Goal: Navigation & Orientation: Find specific page/section

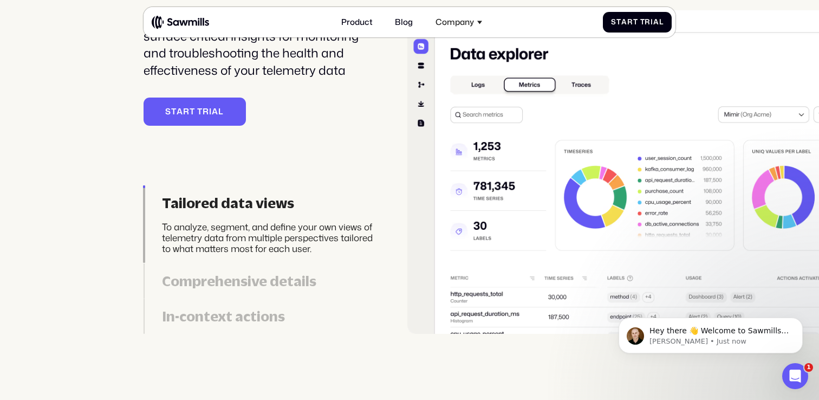
scroll to position [2345, 0]
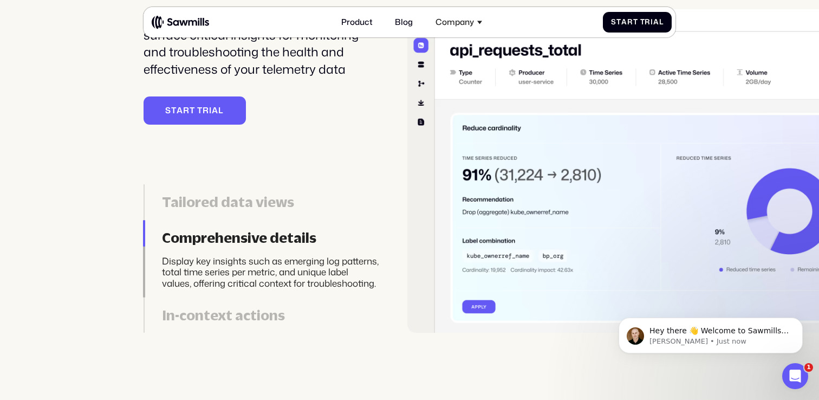
click at [235, 193] on div "Tailored data views" at bounding box center [270, 201] width 217 height 17
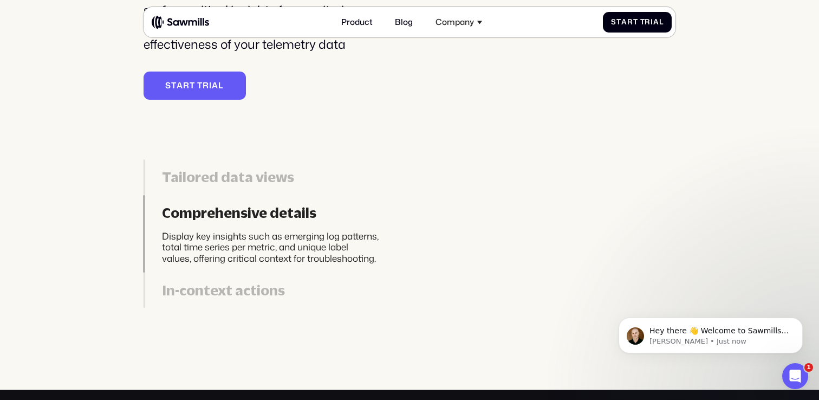
scroll to position [2371, 0]
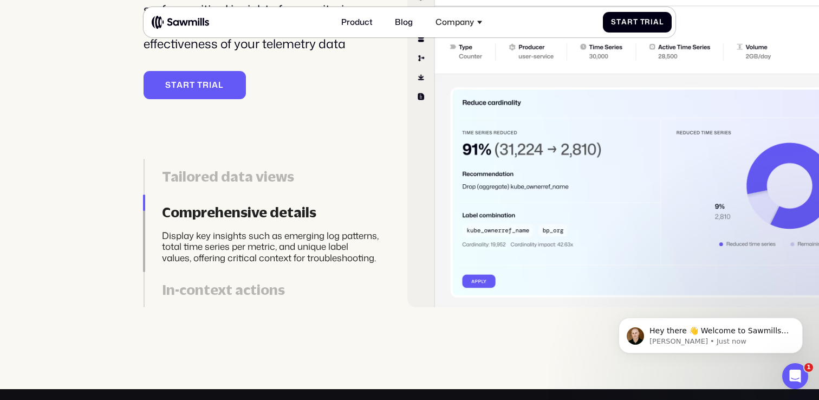
click at [252, 284] on div "In-context actions" at bounding box center [270, 289] width 217 height 17
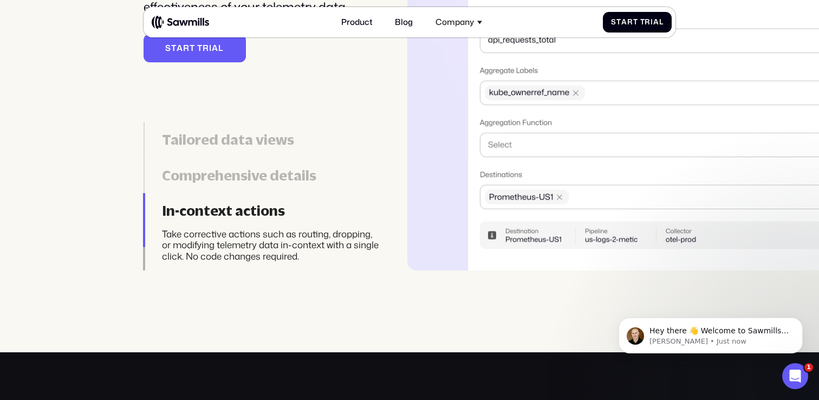
scroll to position [2409, 0]
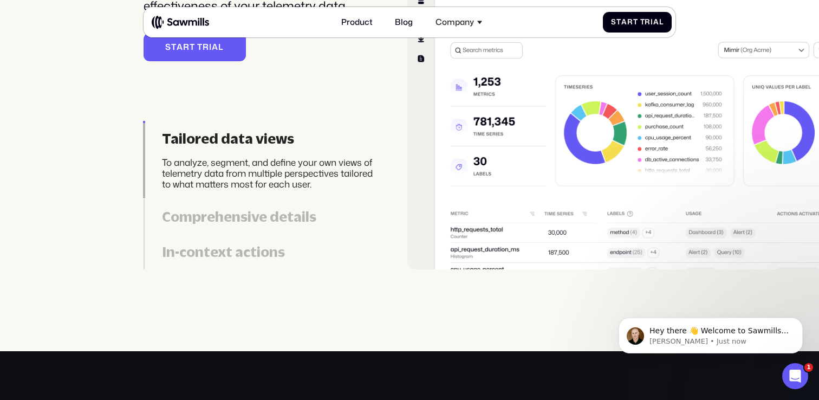
click at [239, 237] on link "In-context actions Take corrective actions such as routing, dropping, or modify…" at bounding box center [261, 251] width 236 height 35
click at [239, 244] on div "In-context actions" at bounding box center [270, 251] width 217 height 17
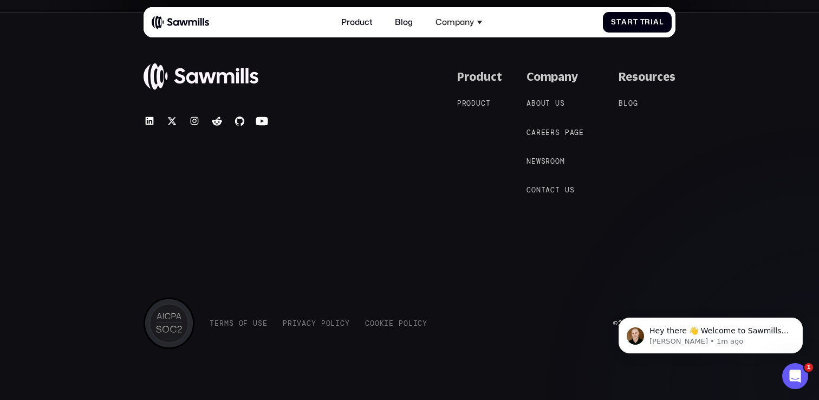
scroll to position [4677, 0]
click at [471, 99] on span "o" at bounding box center [468, 102] width 5 height 9
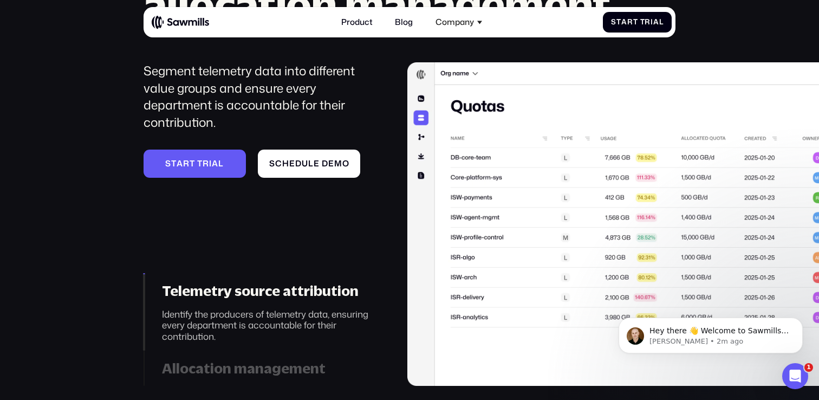
scroll to position [3346, 0]
